Goal: Navigation & Orientation: Find specific page/section

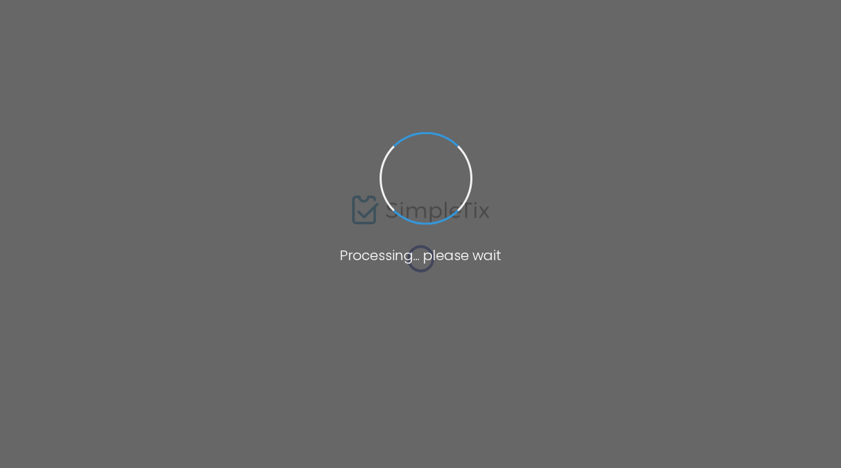
type input "[URL][DOMAIN_NAME][PERSON_NAME]"
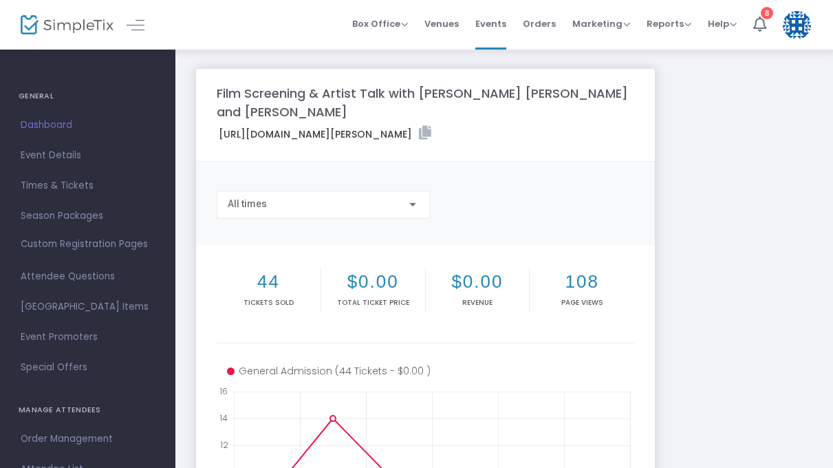
click at [46, 121] on span "Dashboard" at bounding box center [88, 125] width 134 height 18
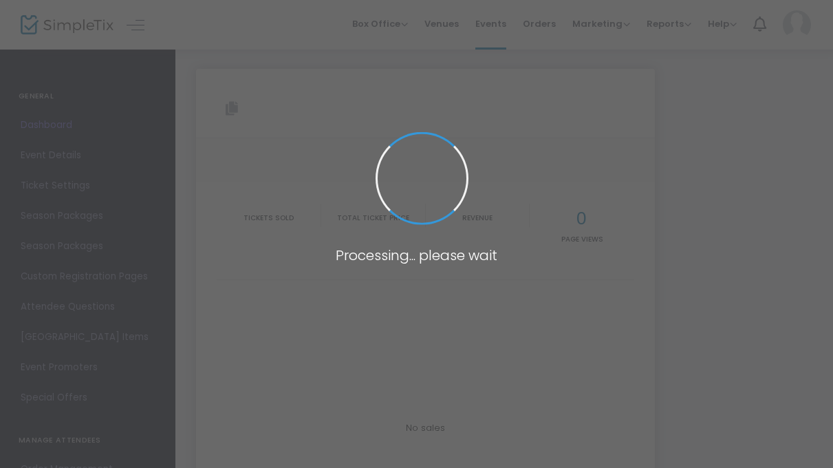
type input "[URL][DOMAIN_NAME][PERSON_NAME]"
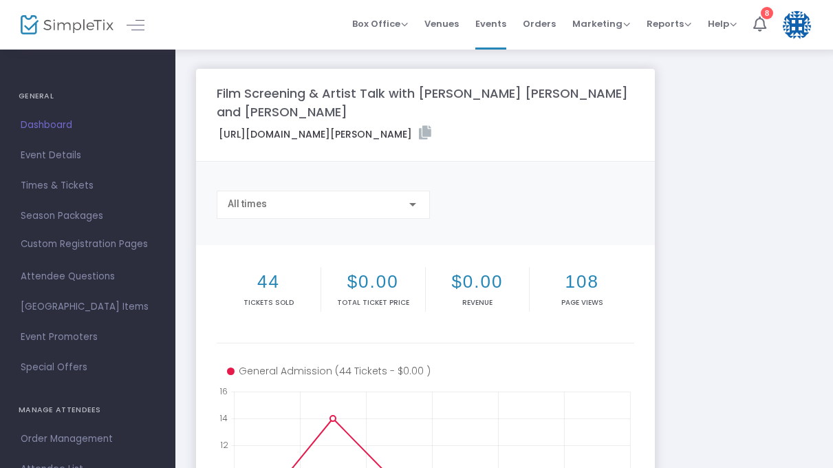
click at [67, 17] on img at bounding box center [67, 25] width 93 height 20
